Goal: Task Accomplishment & Management: Manage account settings

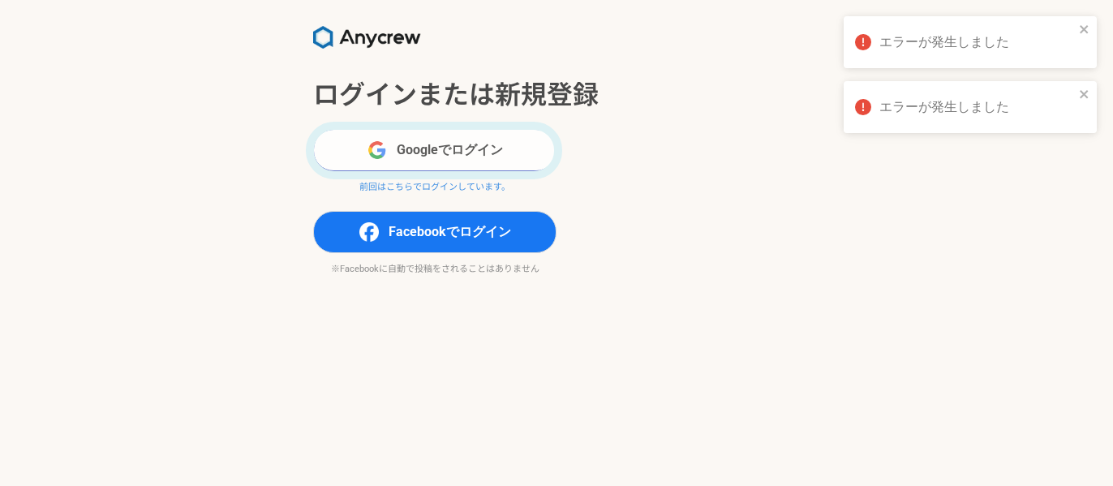
click at [506, 153] on button "Googleでログイン" at bounding box center [434, 150] width 243 height 42
click at [491, 155] on button "Googleでログイン" at bounding box center [434, 150] width 243 height 42
click at [500, 149] on button "Googleでログイン" at bounding box center [434, 150] width 243 height 42
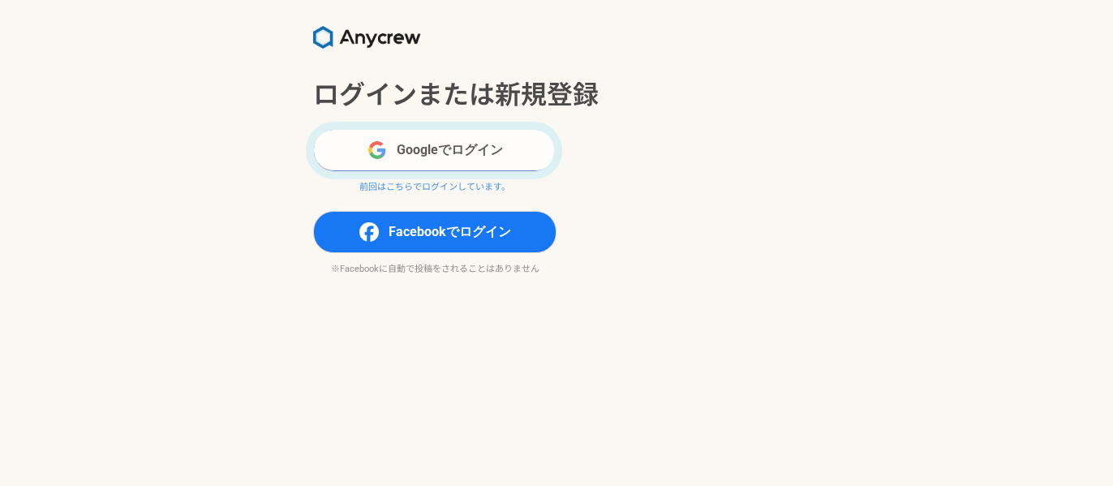
click at [424, 149] on button "Googleでログイン" at bounding box center [434, 150] width 243 height 42
